Goal: Task Accomplishment & Management: Manage account settings

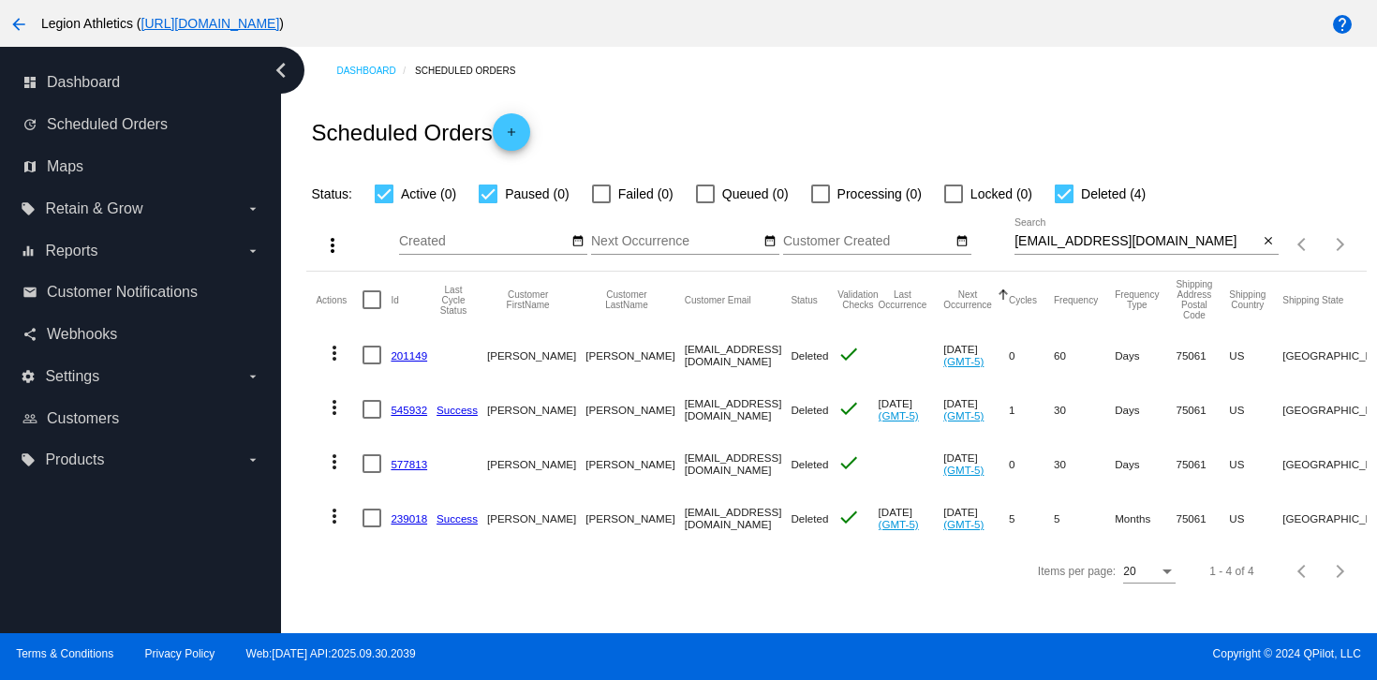
click at [401, 517] on link "239018" at bounding box center [409, 518] width 37 height 12
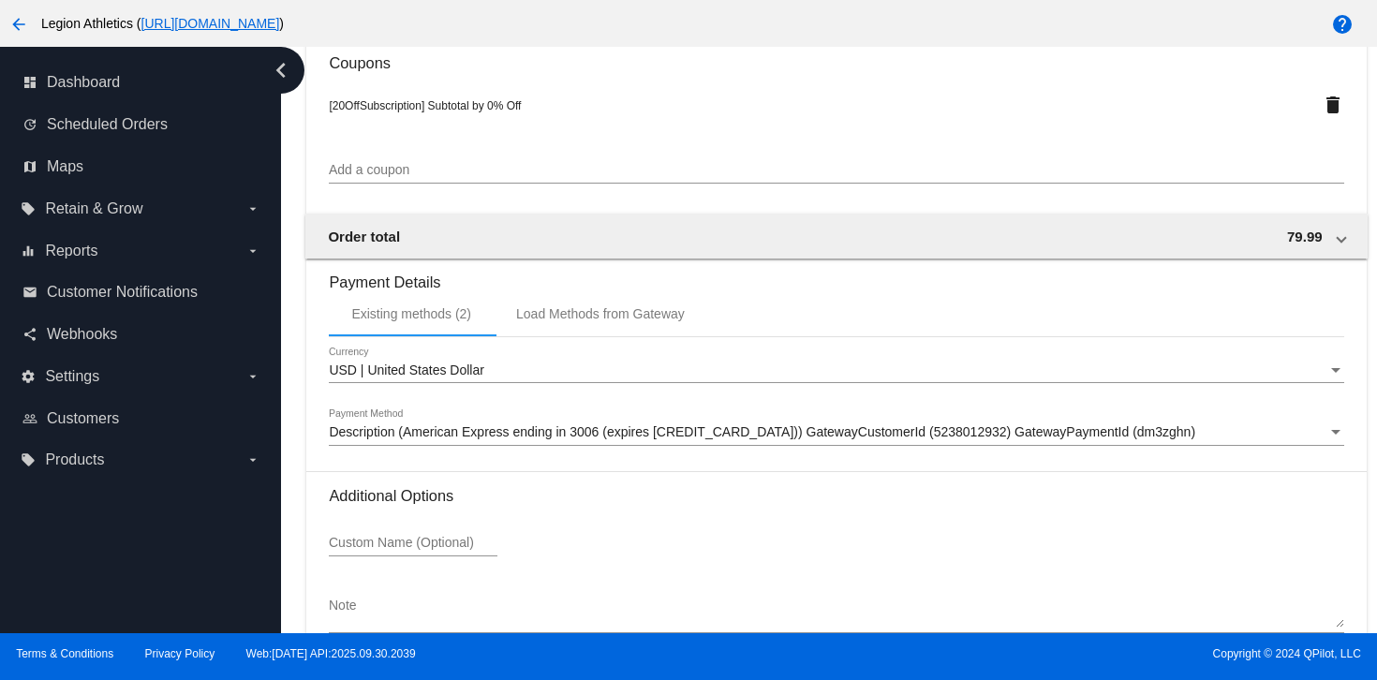
scroll to position [1735, 0]
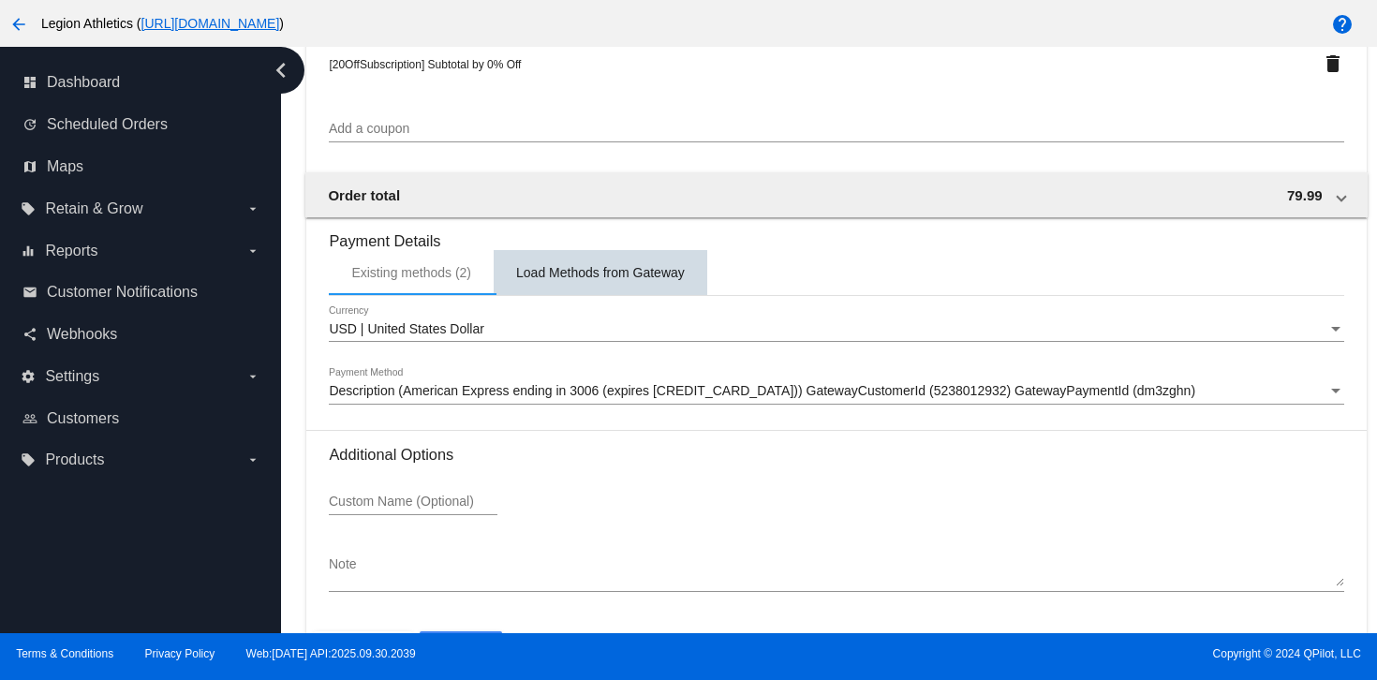
click at [594, 280] on div "Load Methods from Gateway" at bounding box center [600, 272] width 169 height 15
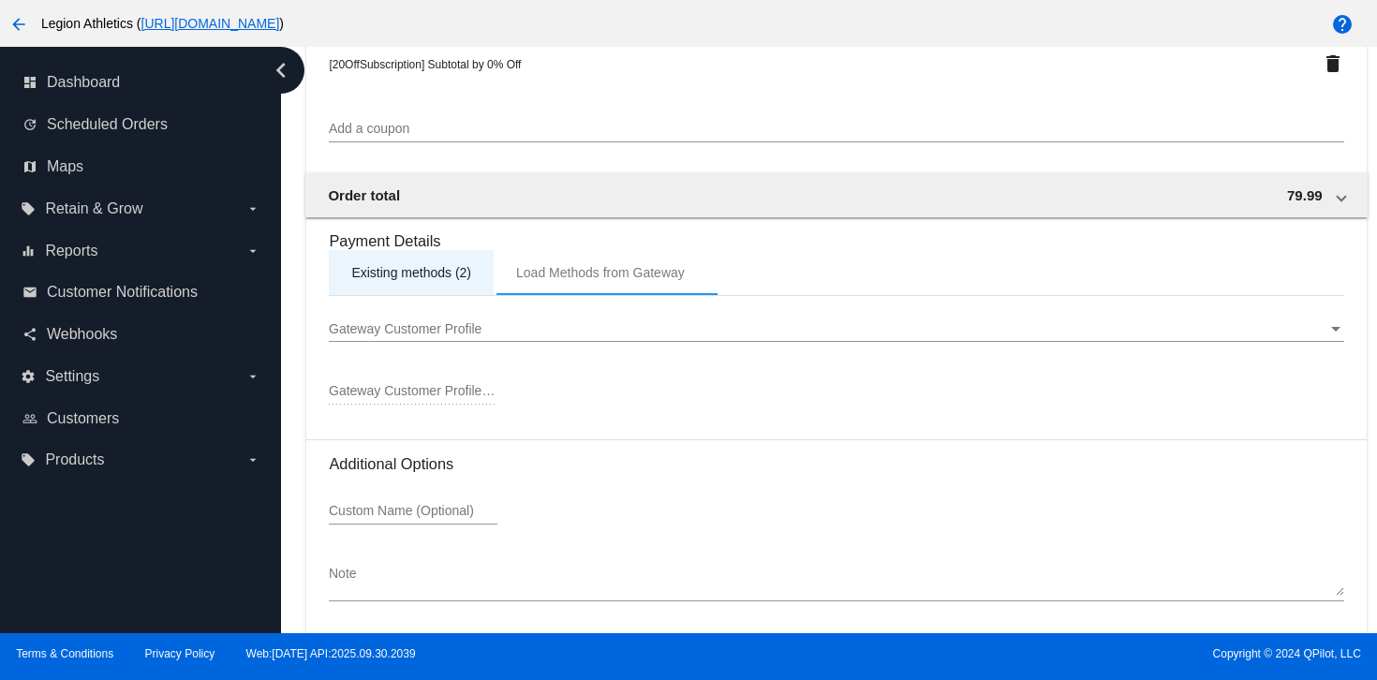
click at [410, 280] on div "Existing methods (2)" at bounding box center [411, 272] width 120 height 15
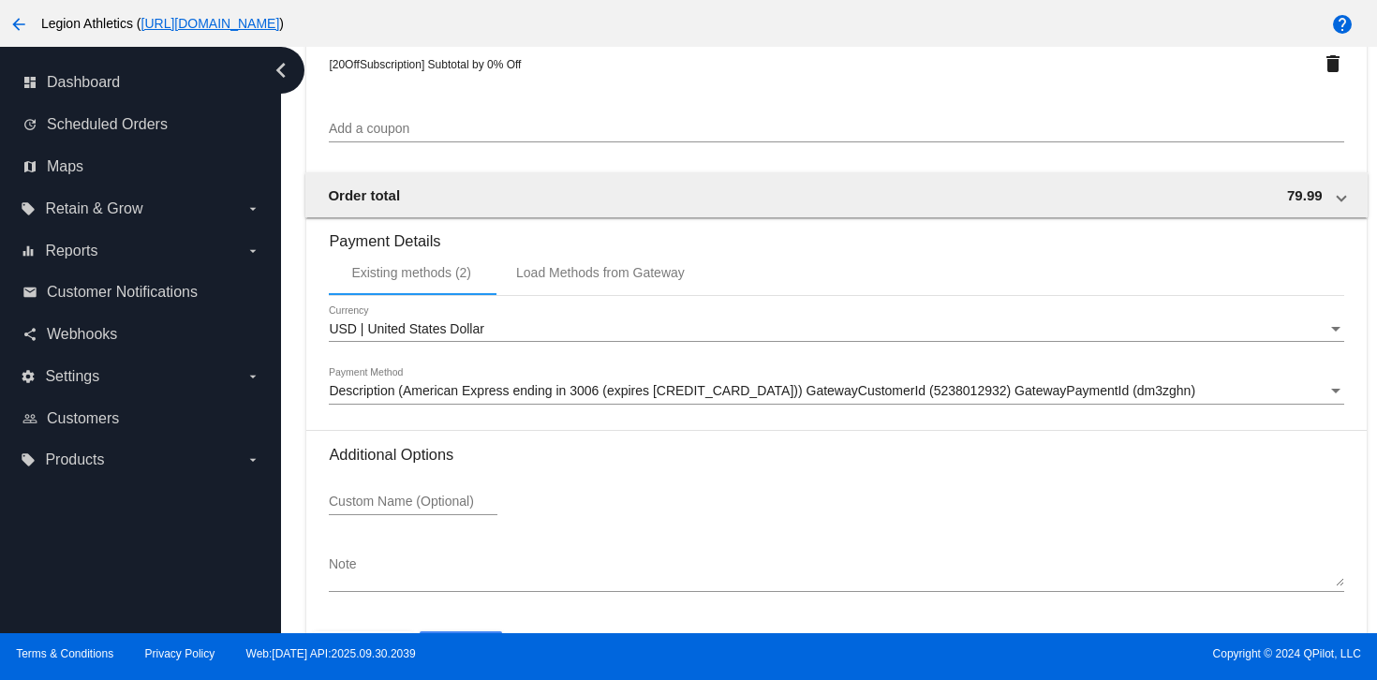
click at [512, 398] on span "Description (American Express ending in 3006 (expires [CREDIT_CARD_DATA])) Gate…" at bounding box center [762, 390] width 866 height 15
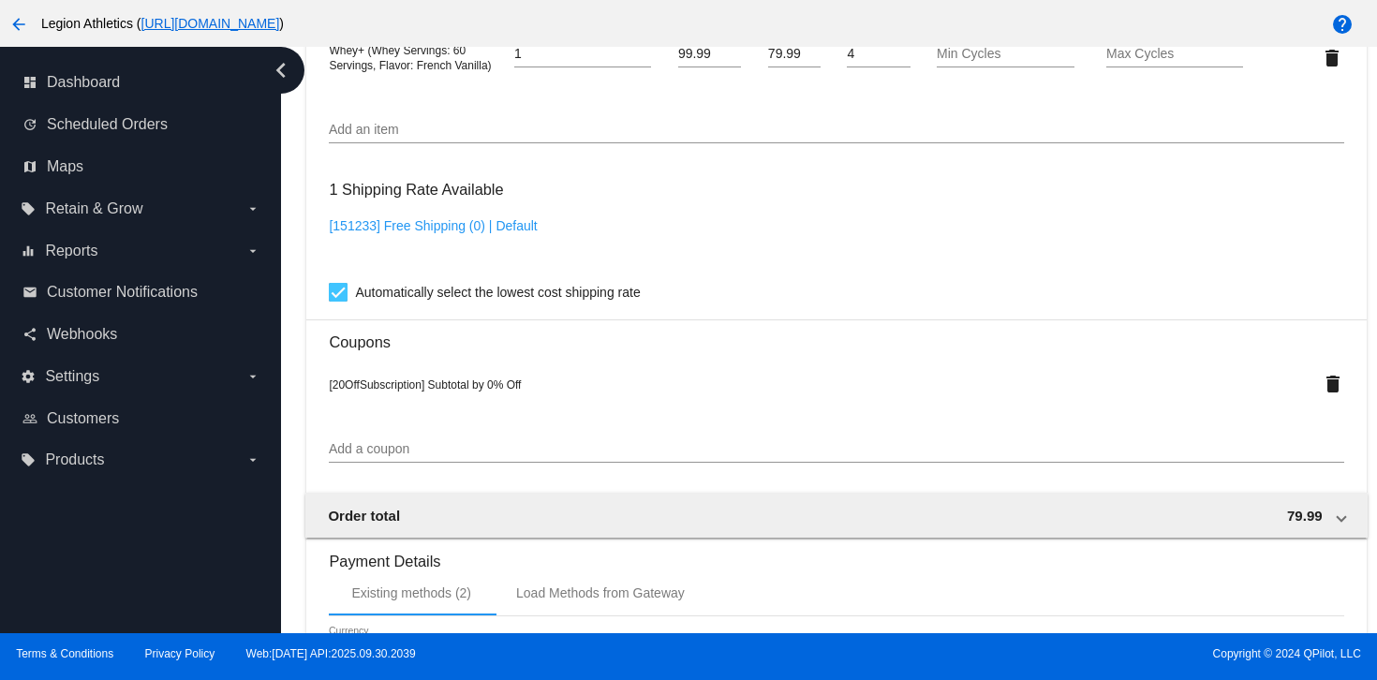
scroll to position [1814, 0]
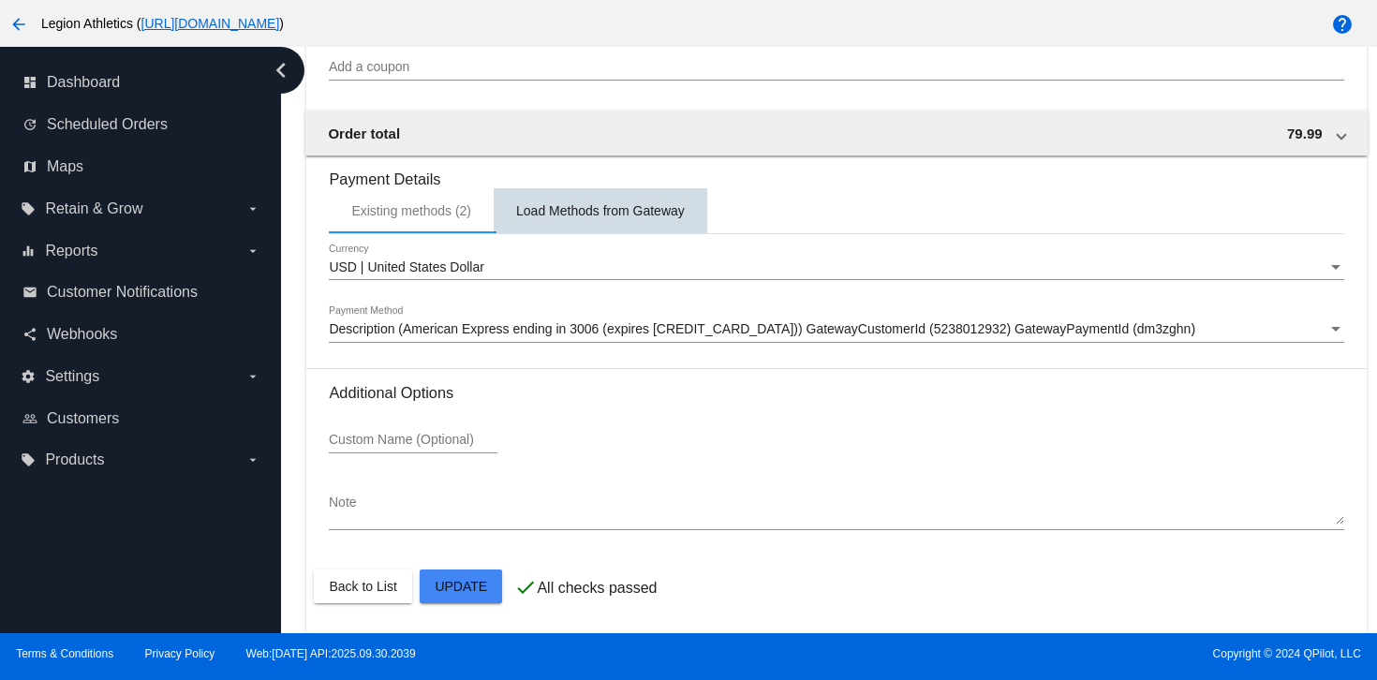
click at [627, 203] on div "Load Methods from Gateway" at bounding box center [600, 210] width 169 height 15
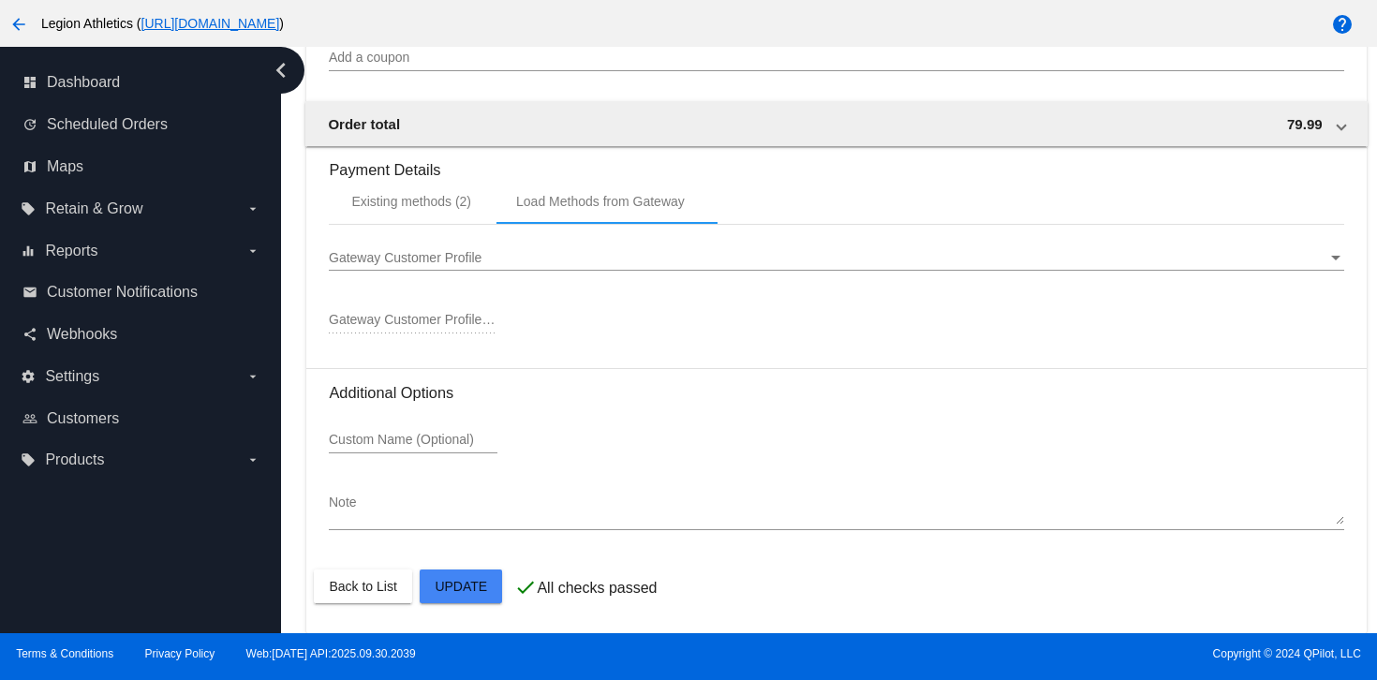
click at [594, 250] on div "Gateway Customer Profile Gateway Customer Profile" at bounding box center [836, 252] width 1014 height 37
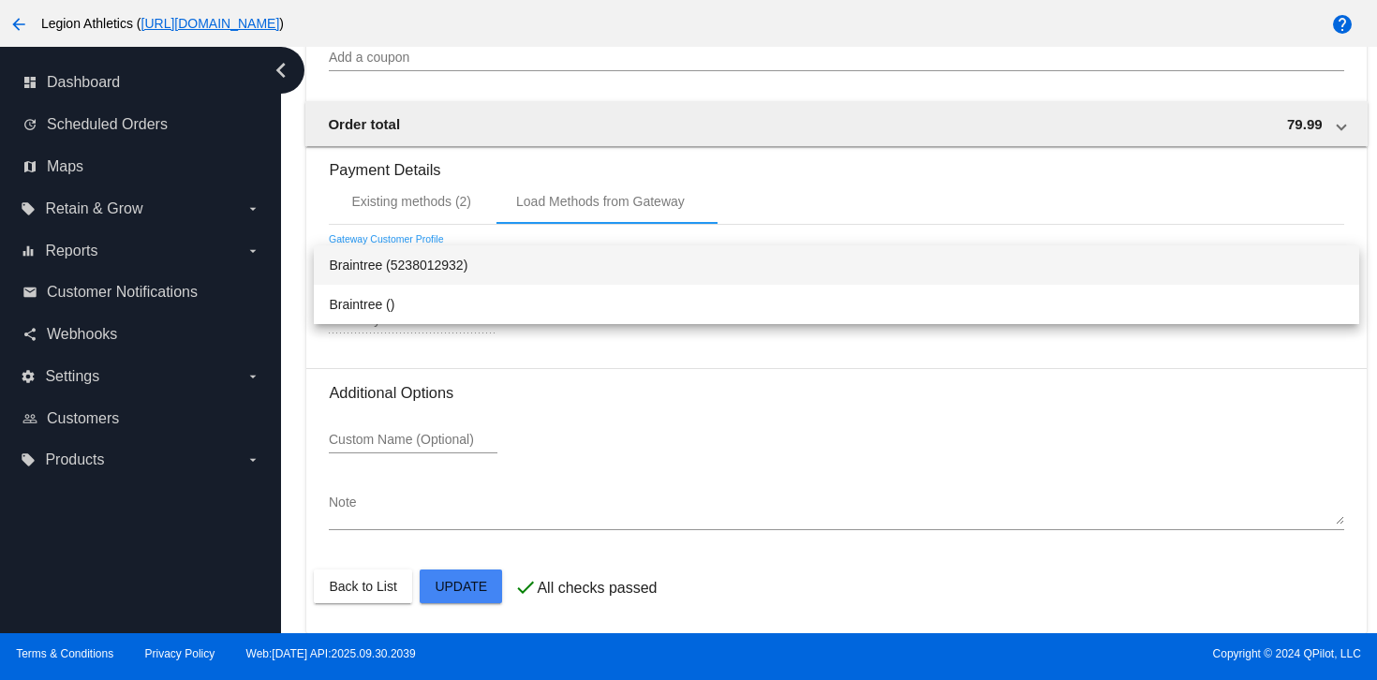
click at [555, 265] on span "Braintree (5238012932)" at bounding box center [836, 264] width 1014 height 39
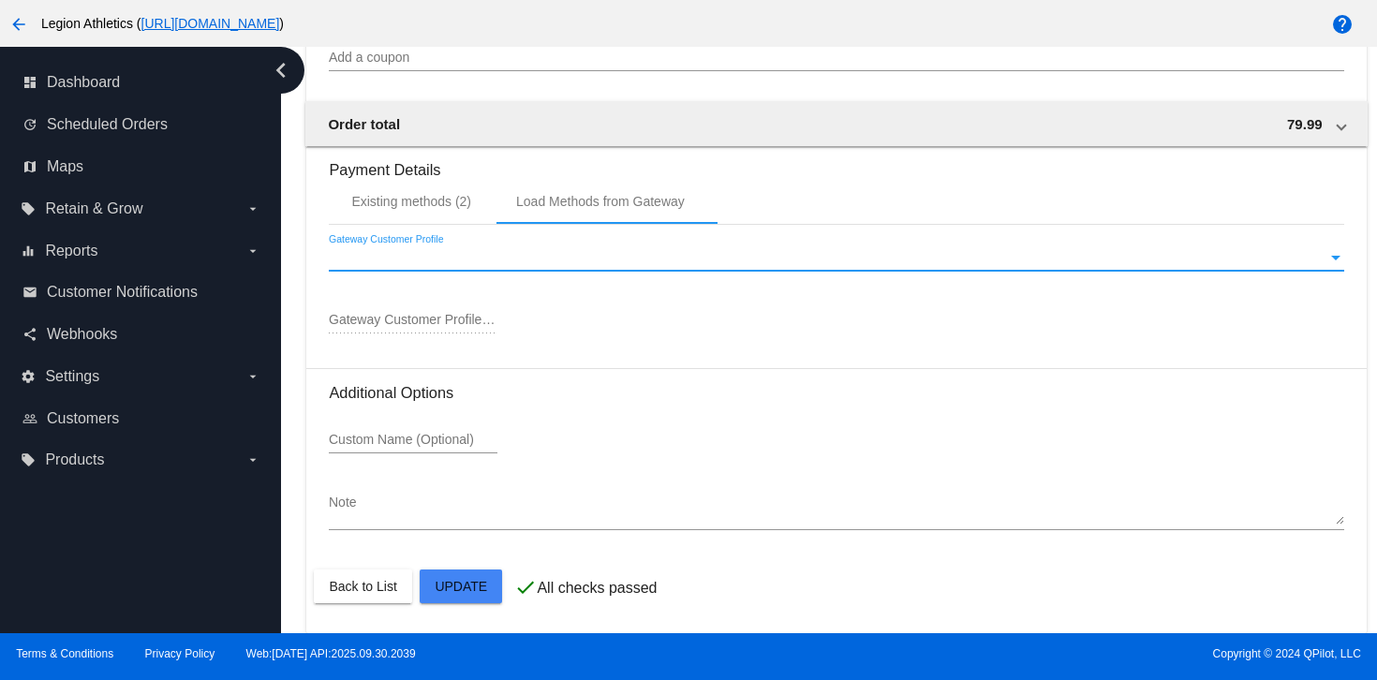
type input "5238012932"
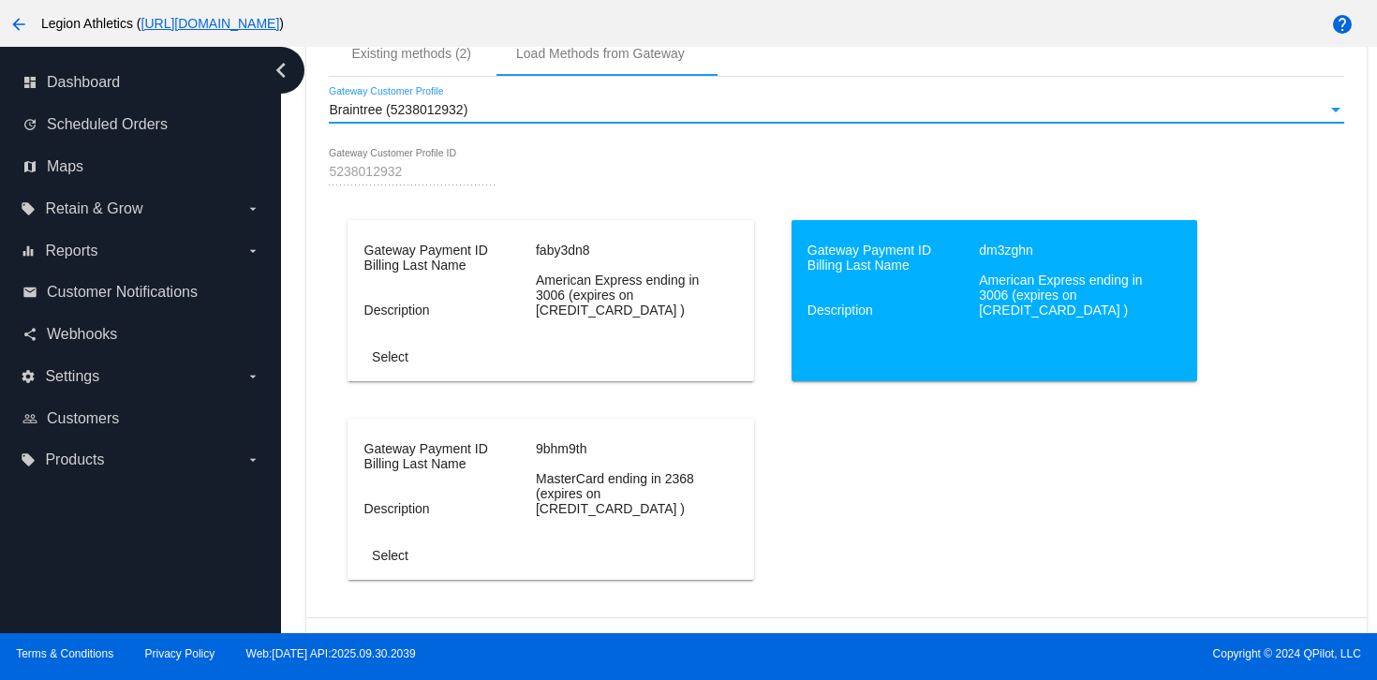
scroll to position [1955, 0]
click at [561, 321] on mat-card "Gateway Payment ID faby3dn8 Billing Last Name Description American Express endi…" at bounding box center [549, 299] width 405 height 161
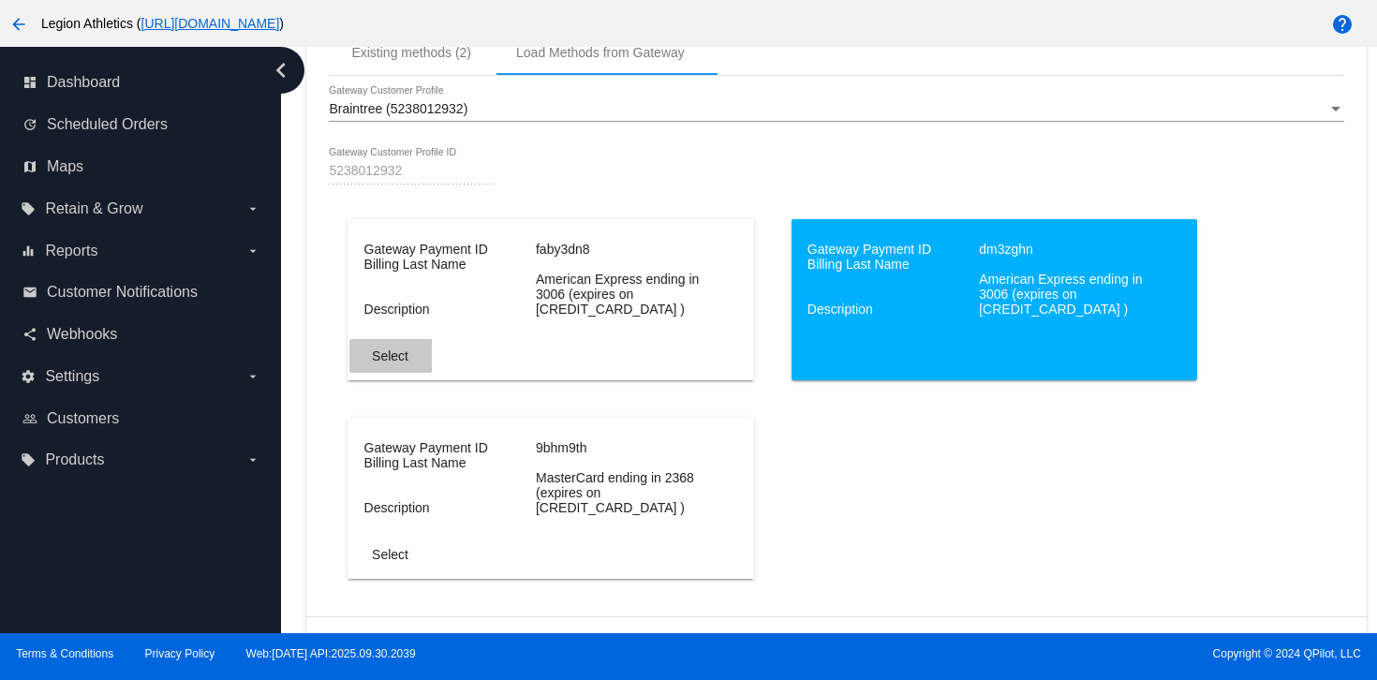
click at [391, 363] on span "Select" at bounding box center [390, 355] width 37 height 15
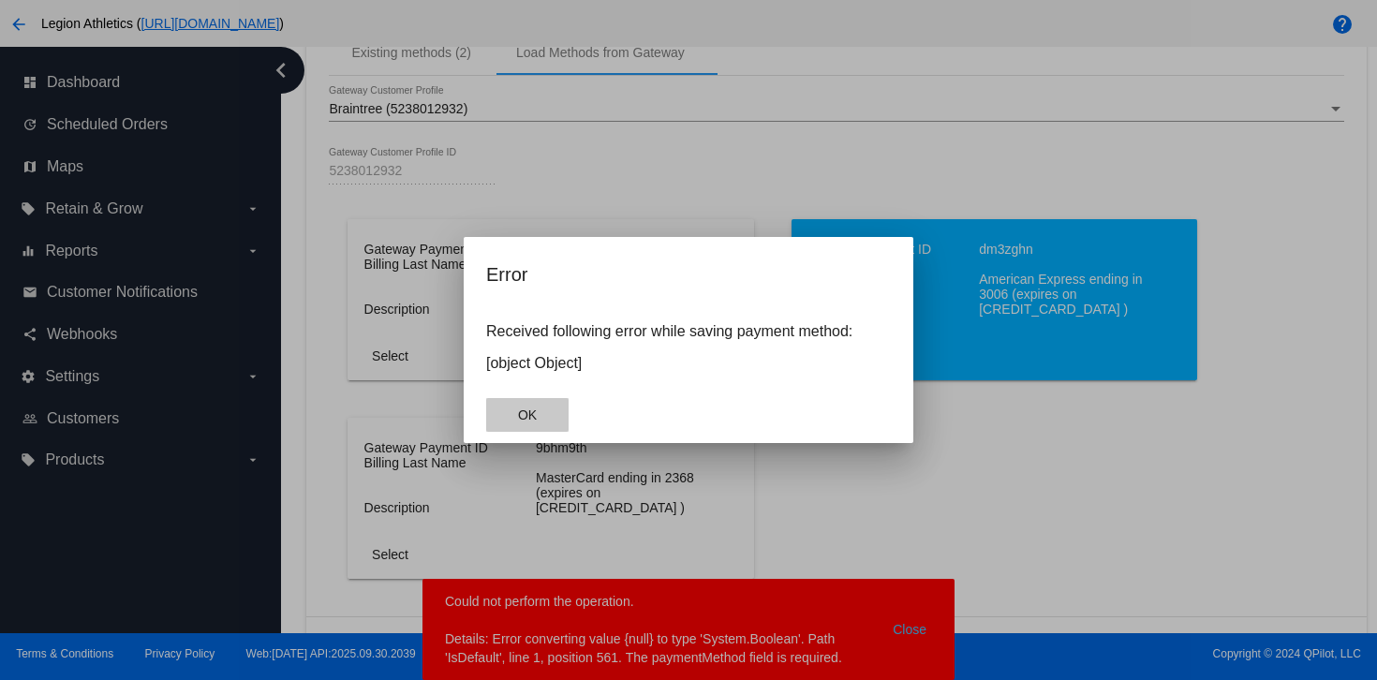
click at [541, 416] on button "OK" at bounding box center [527, 415] width 82 height 34
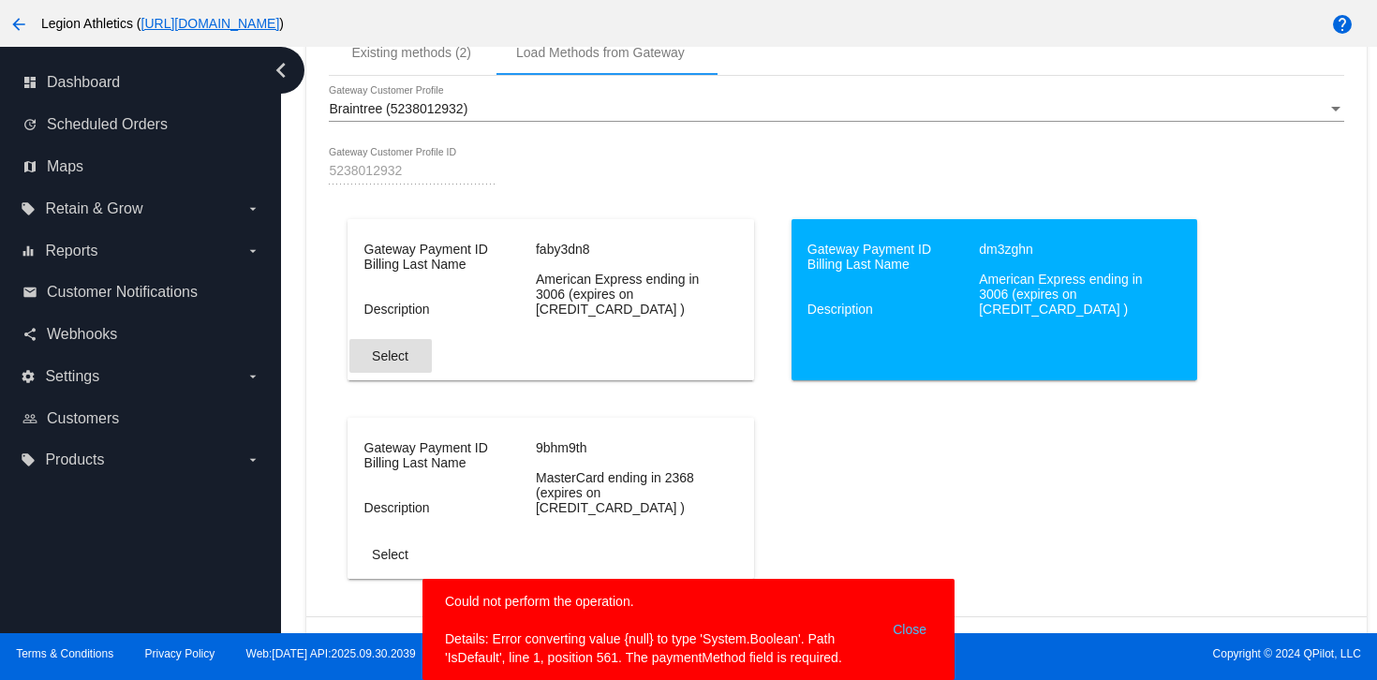
scroll to position [2045, 0]
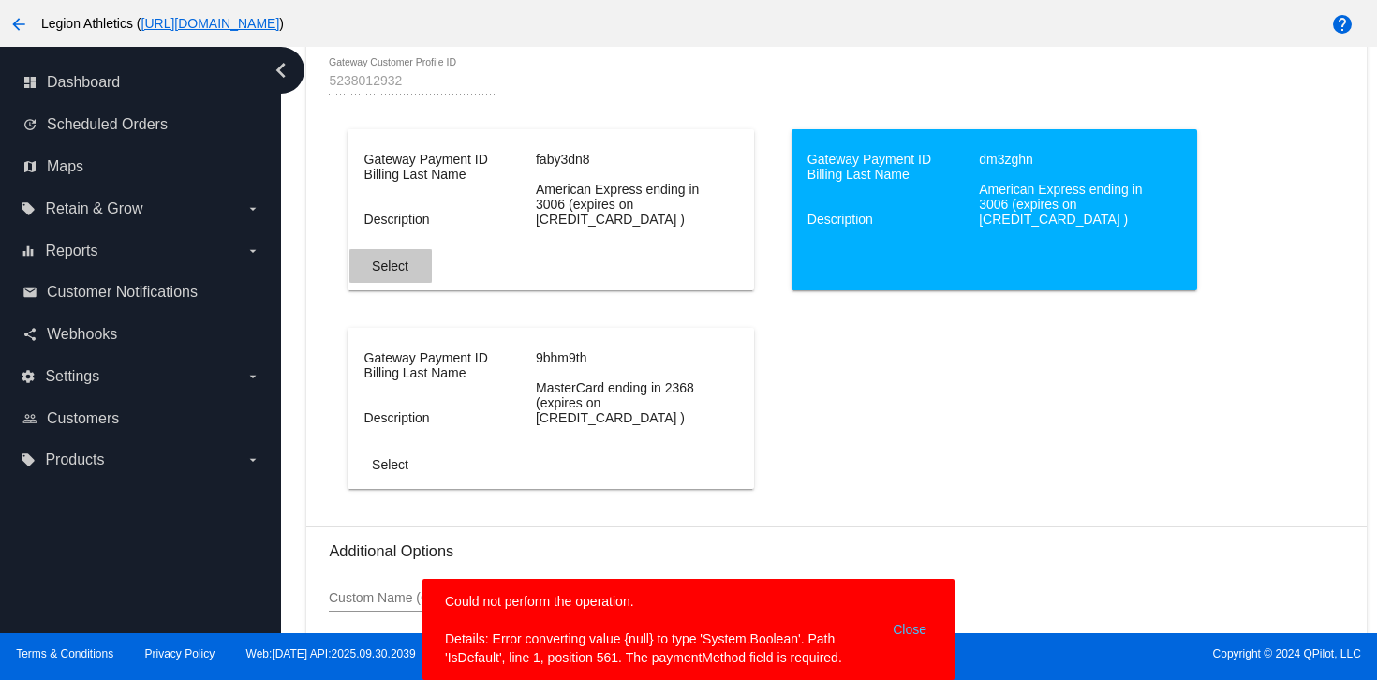
click at [403, 278] on button "Select" at bounding box center [390, 266] width 82 height 34
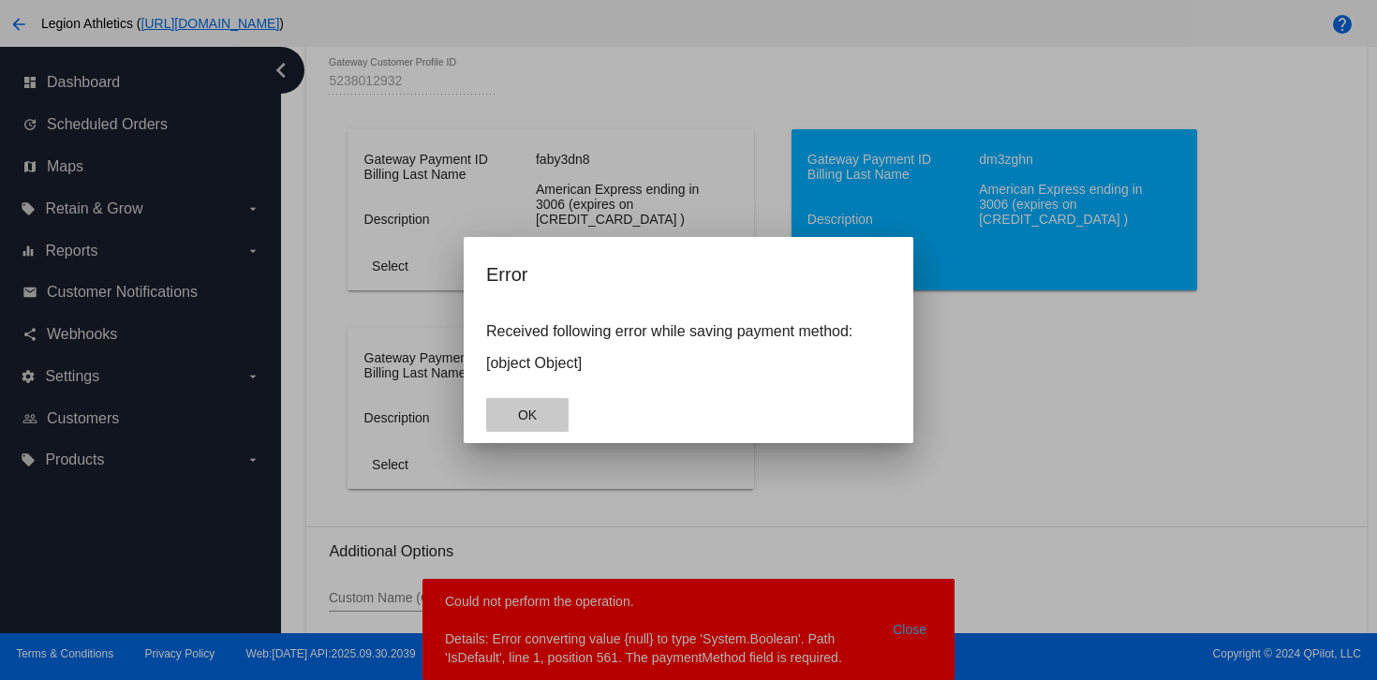
click at [539, 430] on button "OK" at bounding box center [527, 415] width 82 height 34
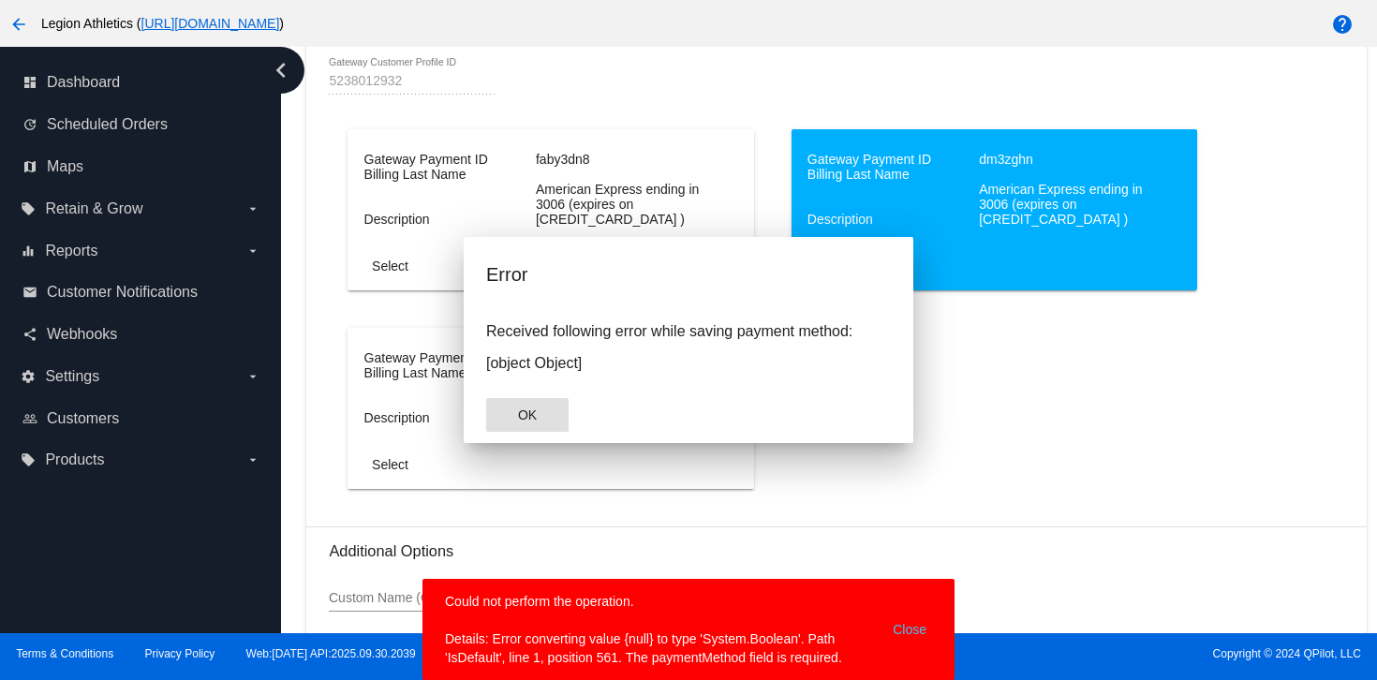
scroll to position [2198, 0]
